Goal: Use online tool/utility

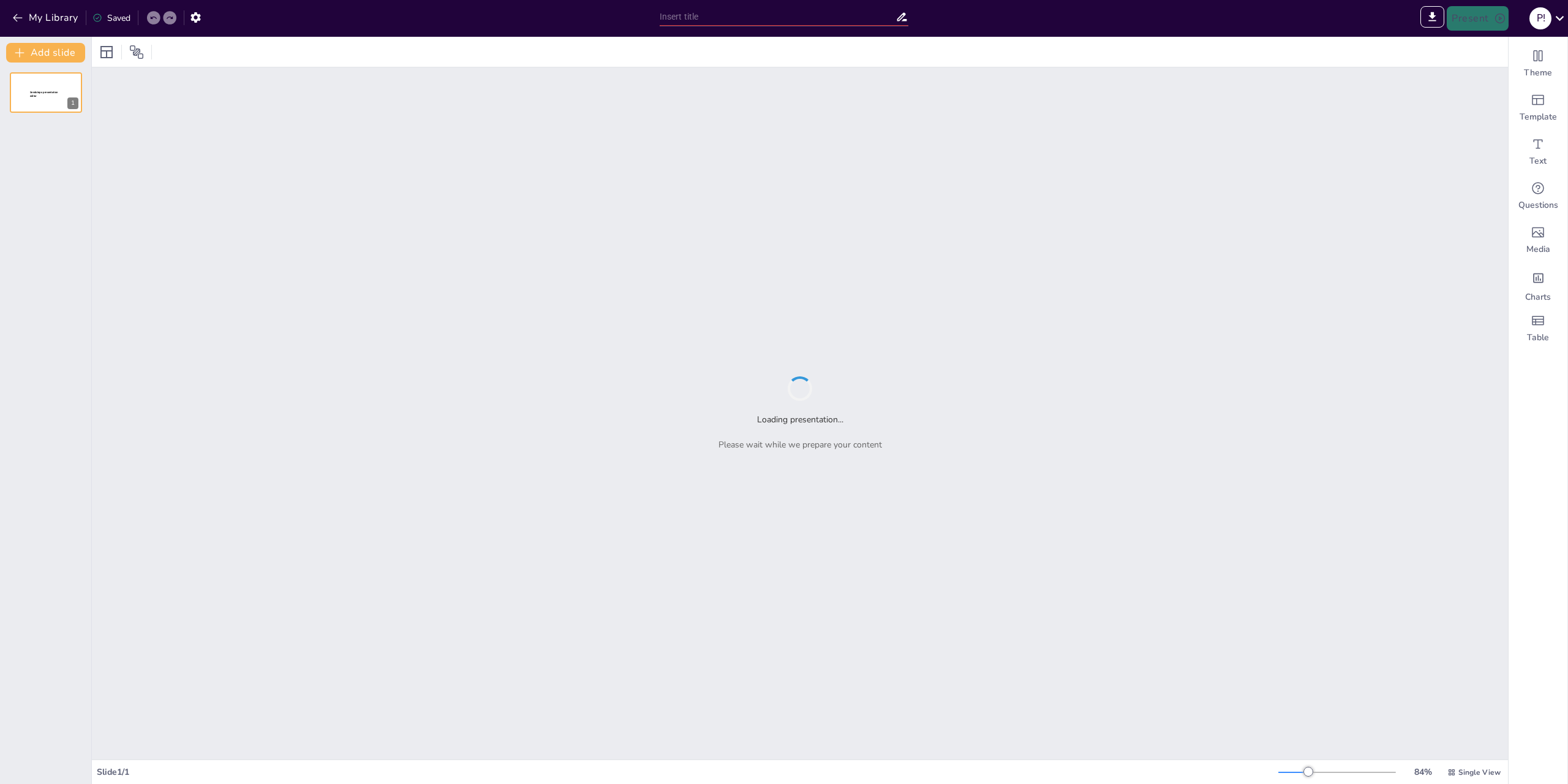
type input "Эко-Блоки: Инновационный подход к борьбе с опустыниванием почв"
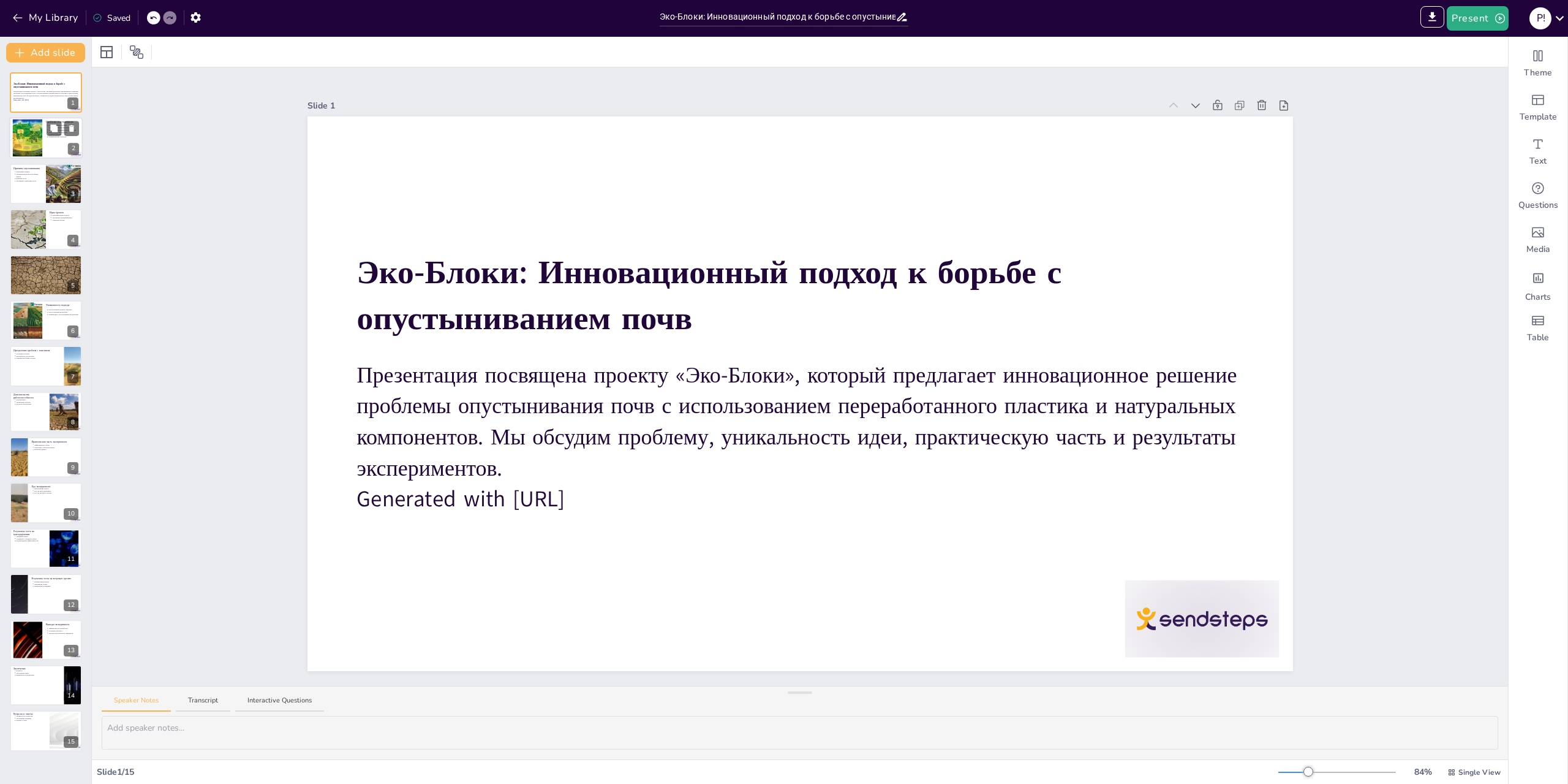
click at [52, 150] on div at bounding box center [46, 138] width 73 height 42
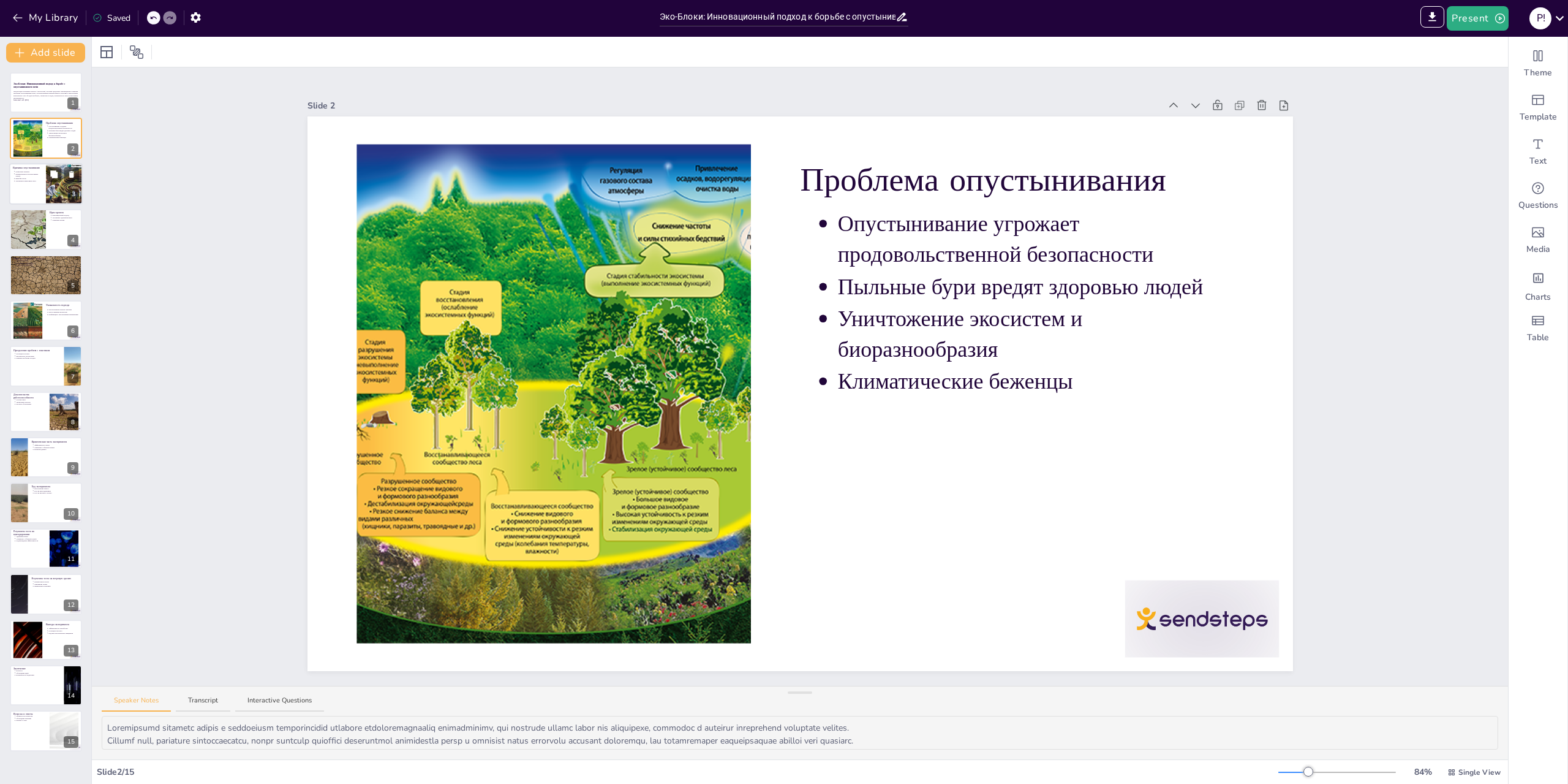
click at [30, 187] on div at bounding box center [46, 184] width 73 height 42
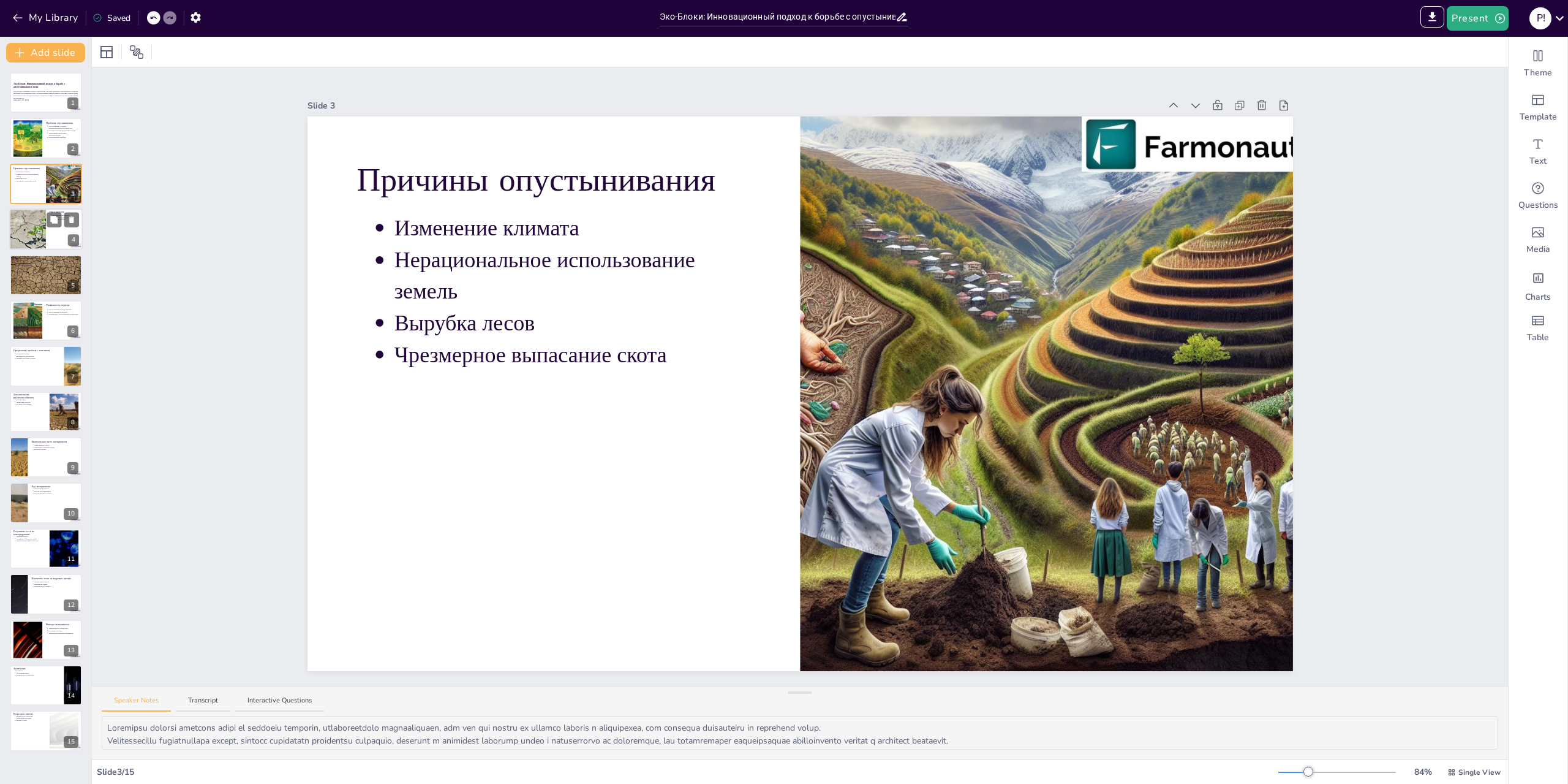
click at [32, 234] on div at bounding box center [27, 229] width 79 height 42
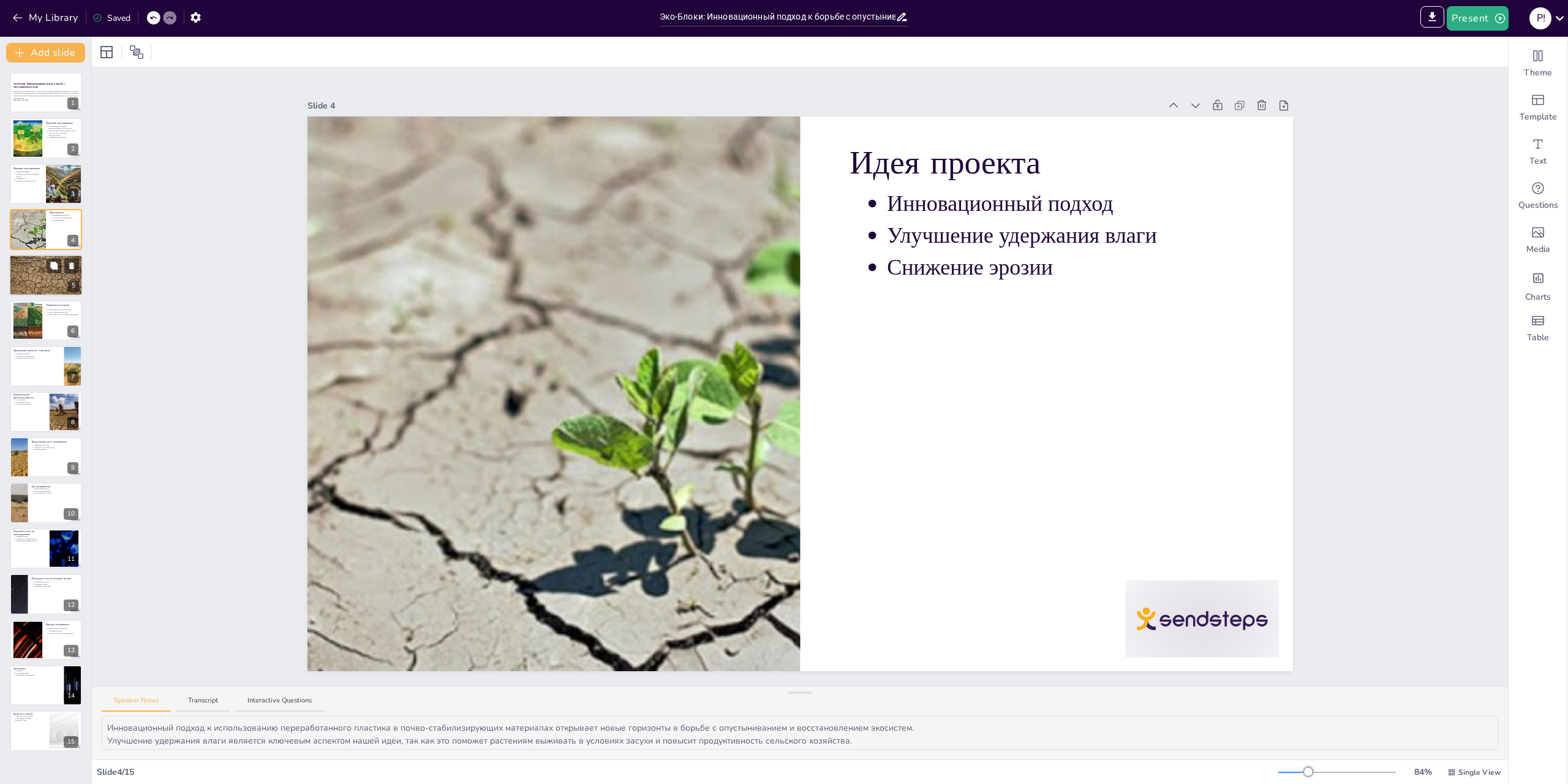
click at [40, 284] on div at bounding box center [46, 275] width 73 height 49
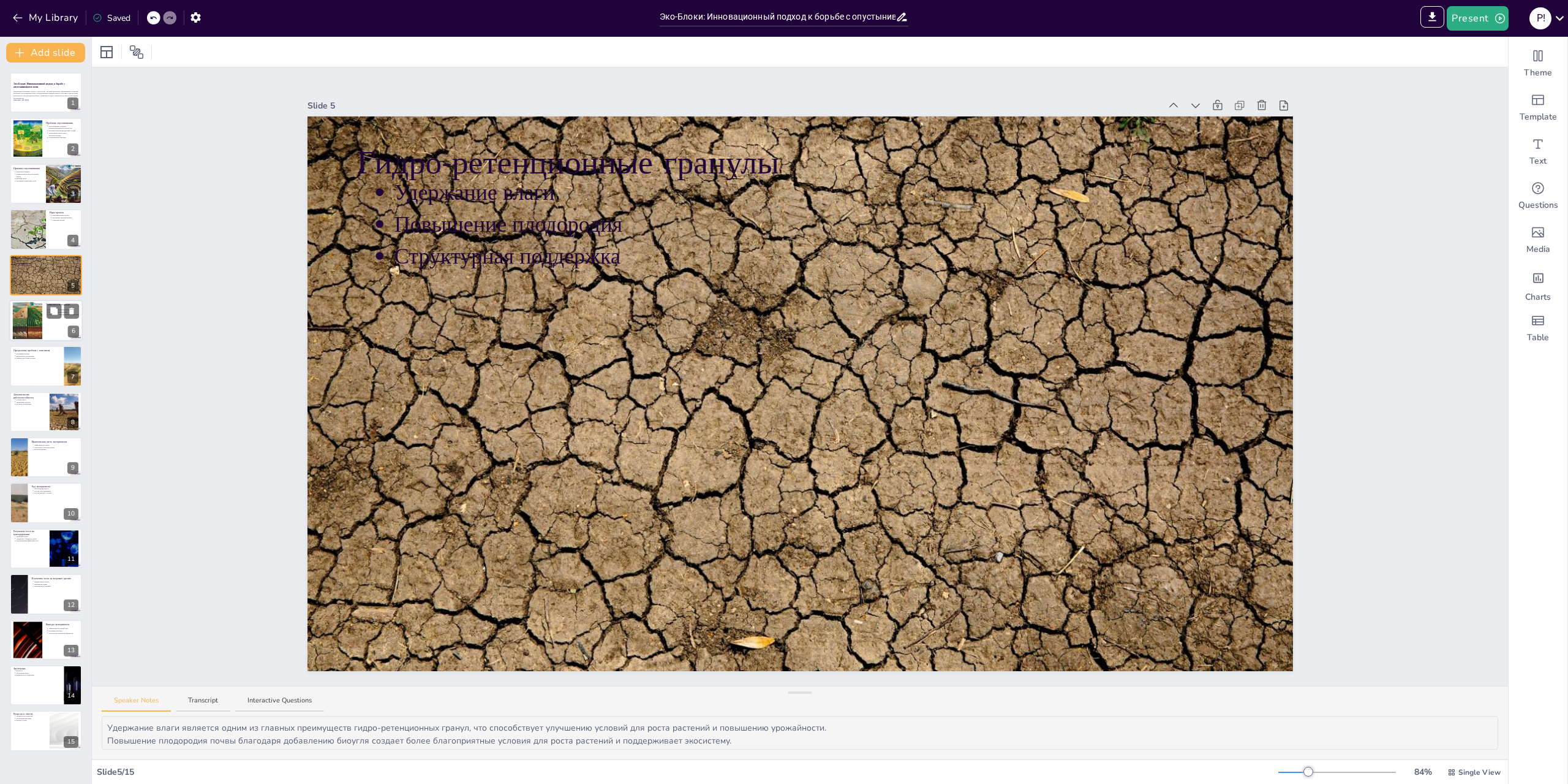
click at [47, 320] on div at bounding box center [46, 320] width 73 height 42
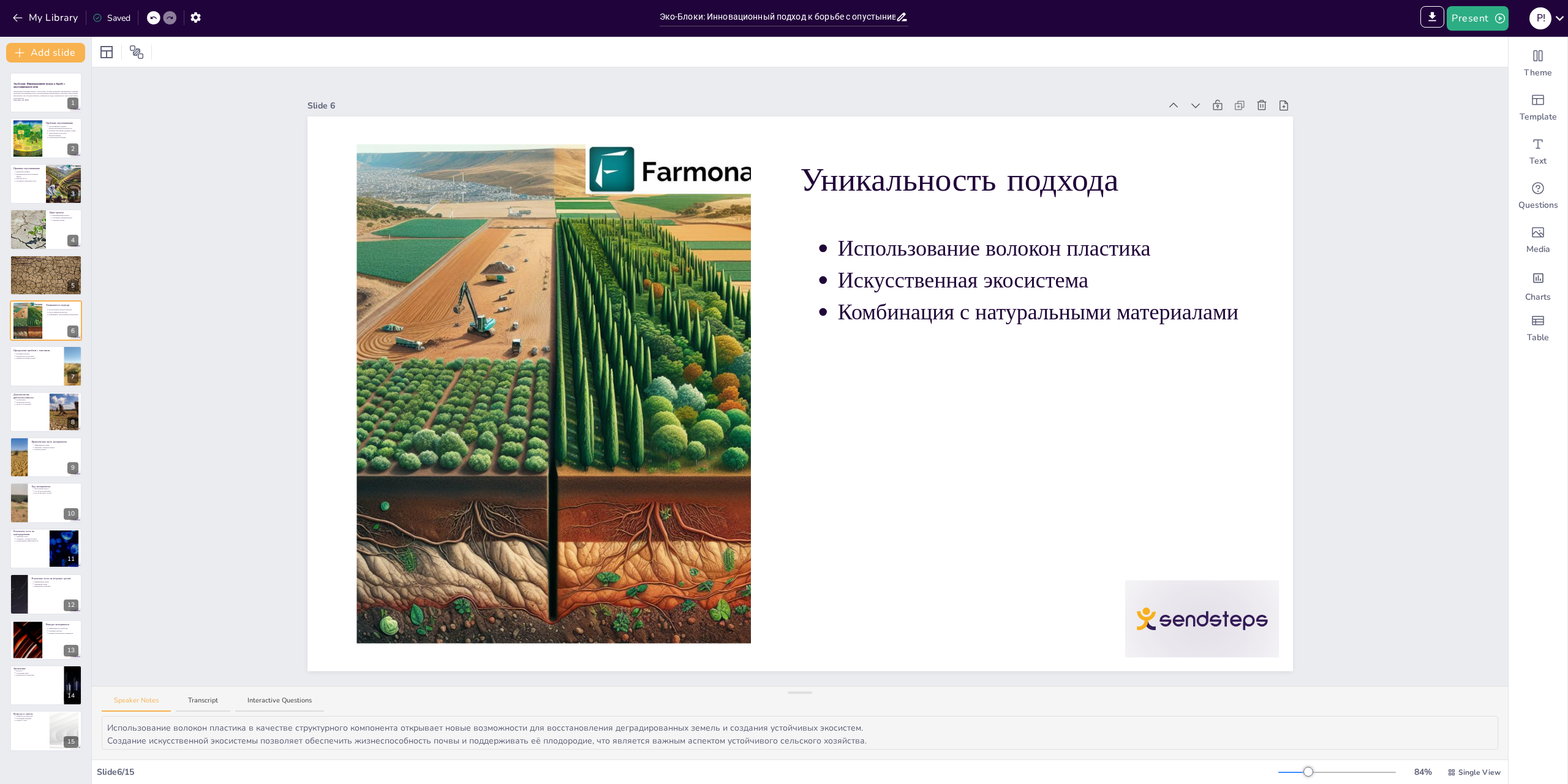
click at [49, 387] on div "Эко-Блоки: Инновационный подход к борьбе с опустыниванием почв Презентация посв…" at bounding box center [46, 412] width 91 height 679
click at [51, 367] on div at bounding box center [46, 367] width 73 height 42
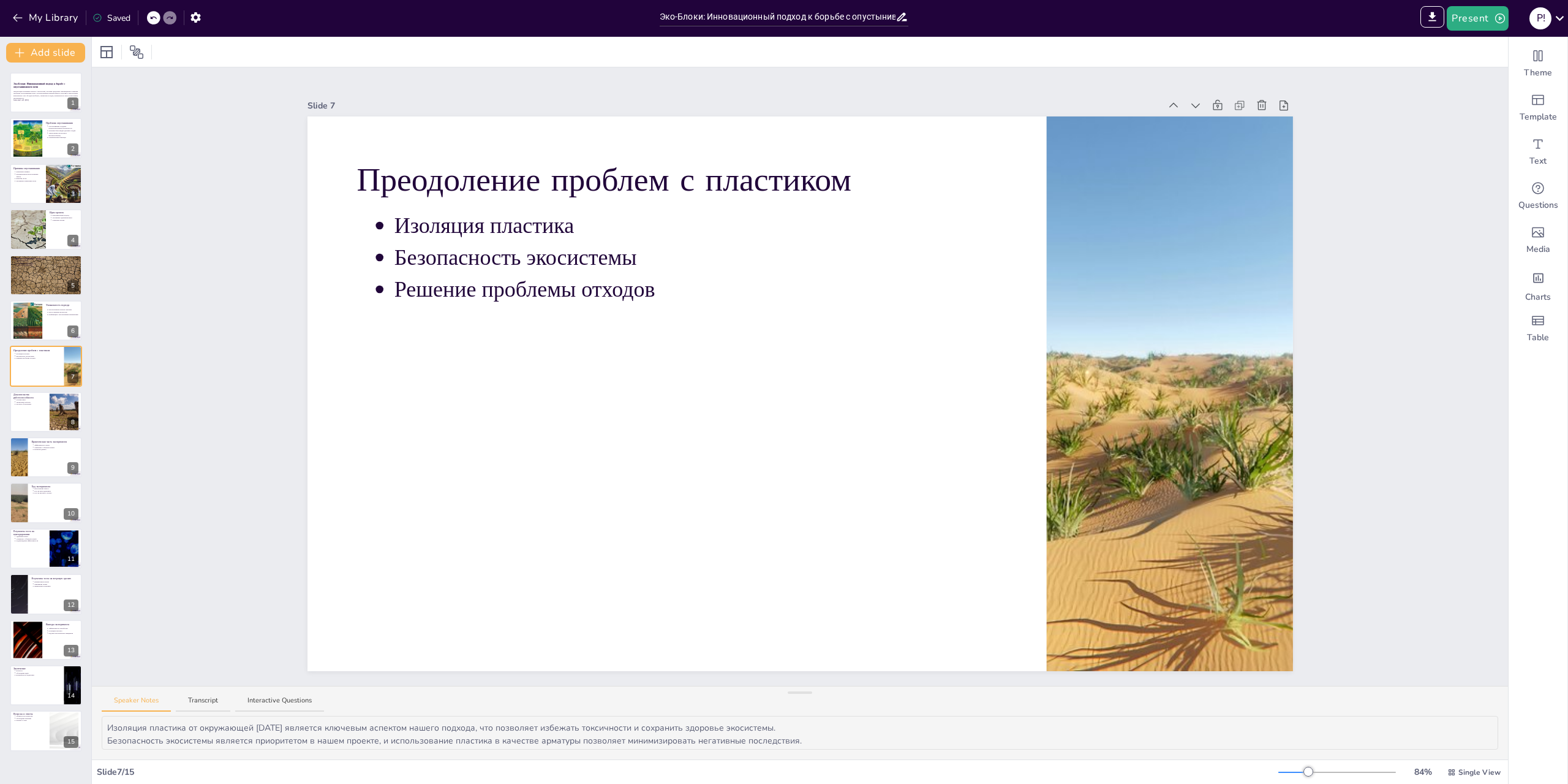
click at [51, 388] on div "Эко-Блоки: Инновационный подход к борьбе с опустыниванием почв Презентация посв…" at bounding box center [46, 412] width 91 height 679
click at [55, 405] on icon at bounding box center [54, 402] width 8 height 8
type textarea "Геосинтетика служит примером успешного применения пластика в строительстве, что…"
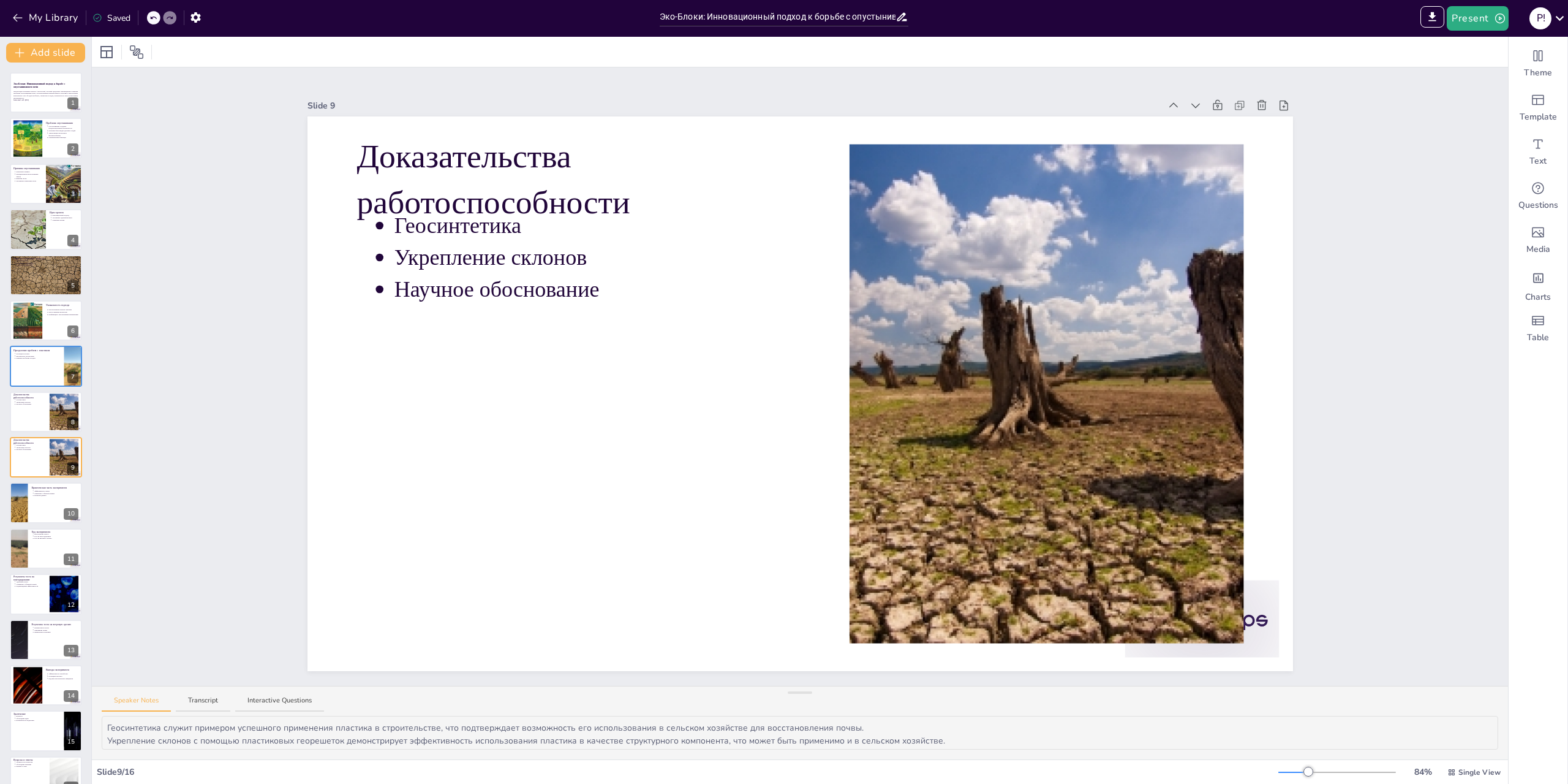
scroll to position [22, 0]
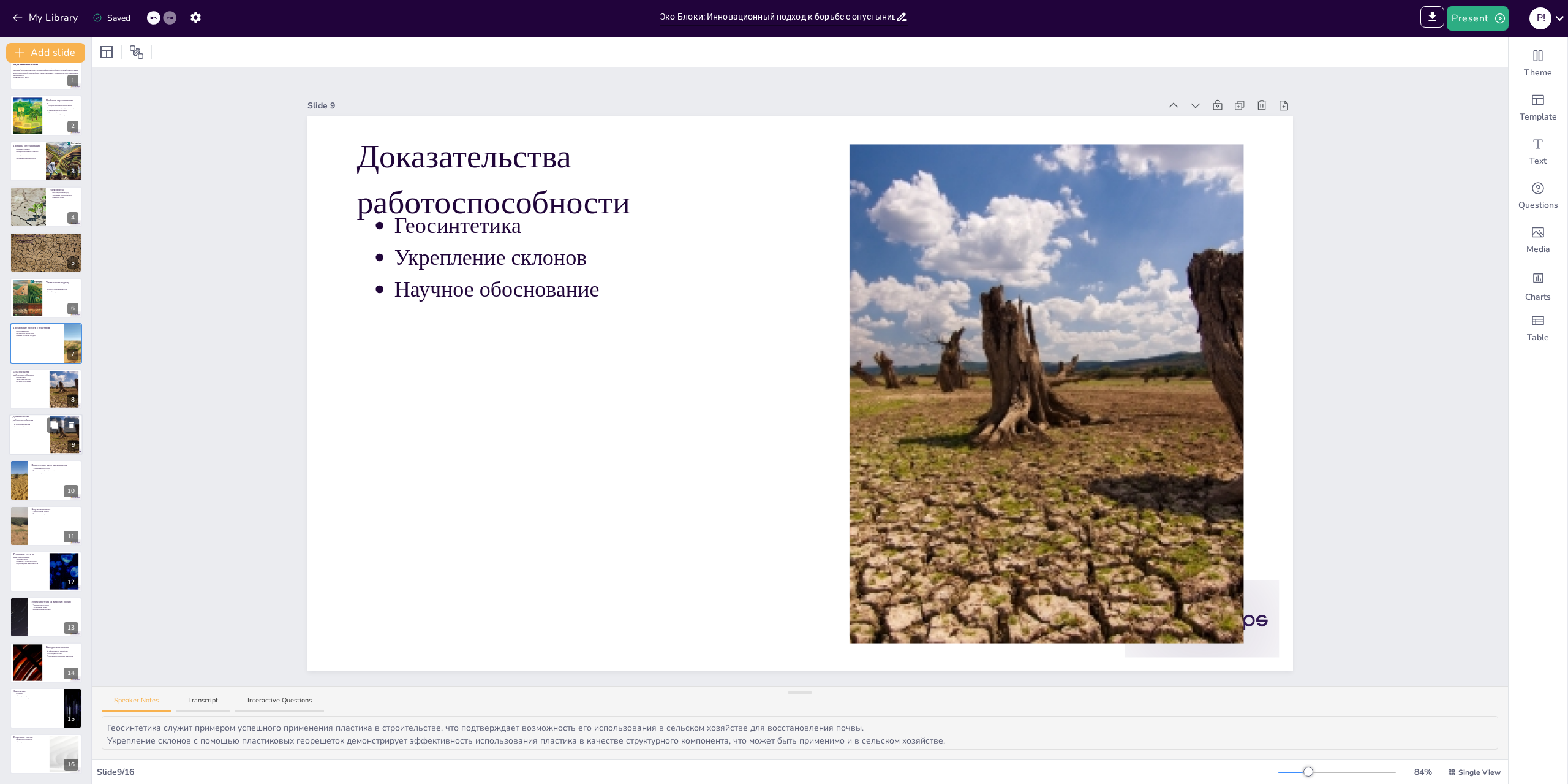
click at [62, 427] on div at bounding box center [62, 424] width 32 height 15
